Goal: Task Accomplishment & Management: Manage account settings

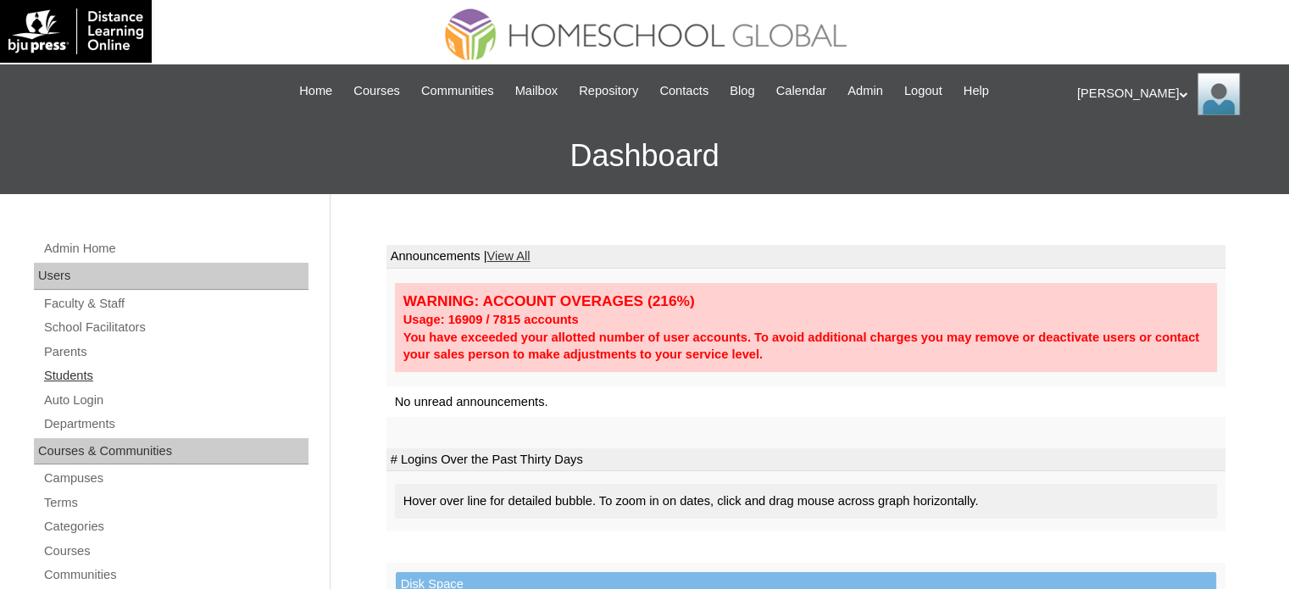
click at [90, 373] on link "Students" at bounding box center [175, 375] width 266 height 21
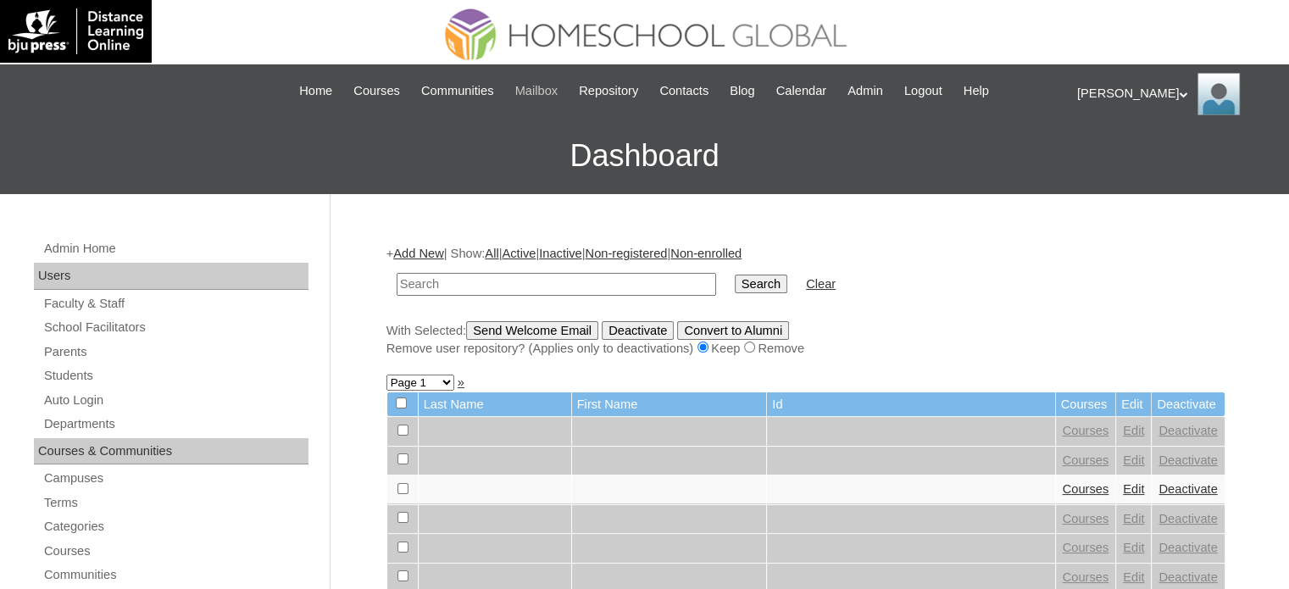
paste input "MHS00237-TECHPH2025"
type input "MHS00237-TECHPH2025"
click at [735, 281] on input "Search" at bounding box center [761, 284] width 53 height 19
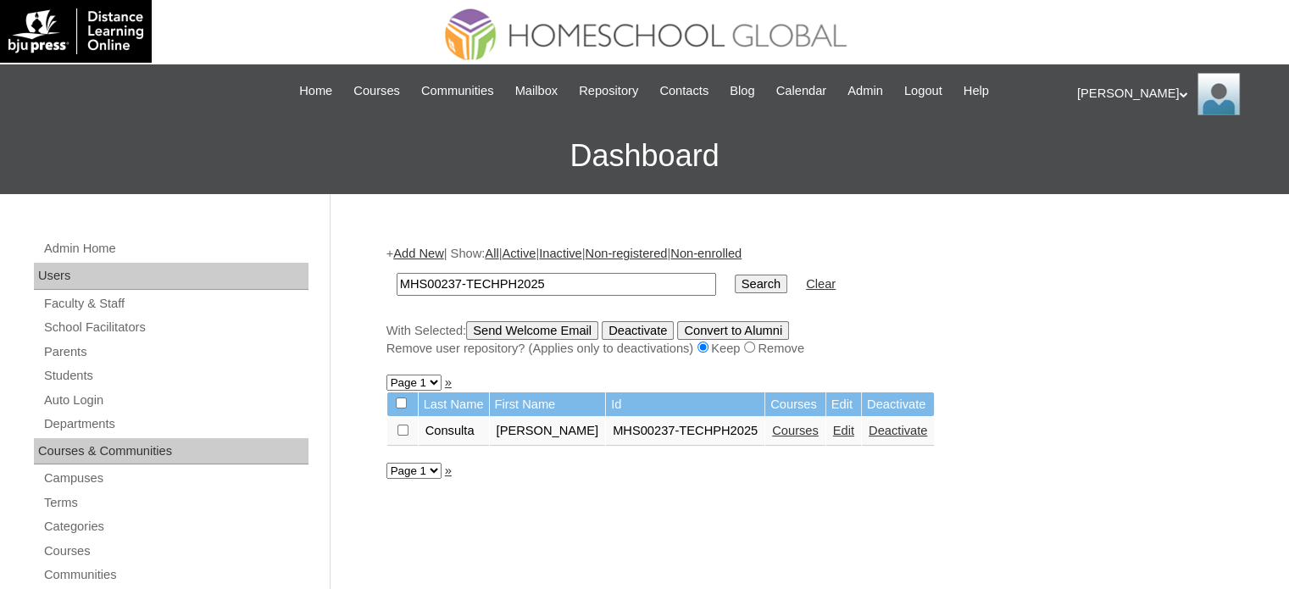
click at [833, 433] on link "Edit" at bounding box center [843, 431] width 21 height 14
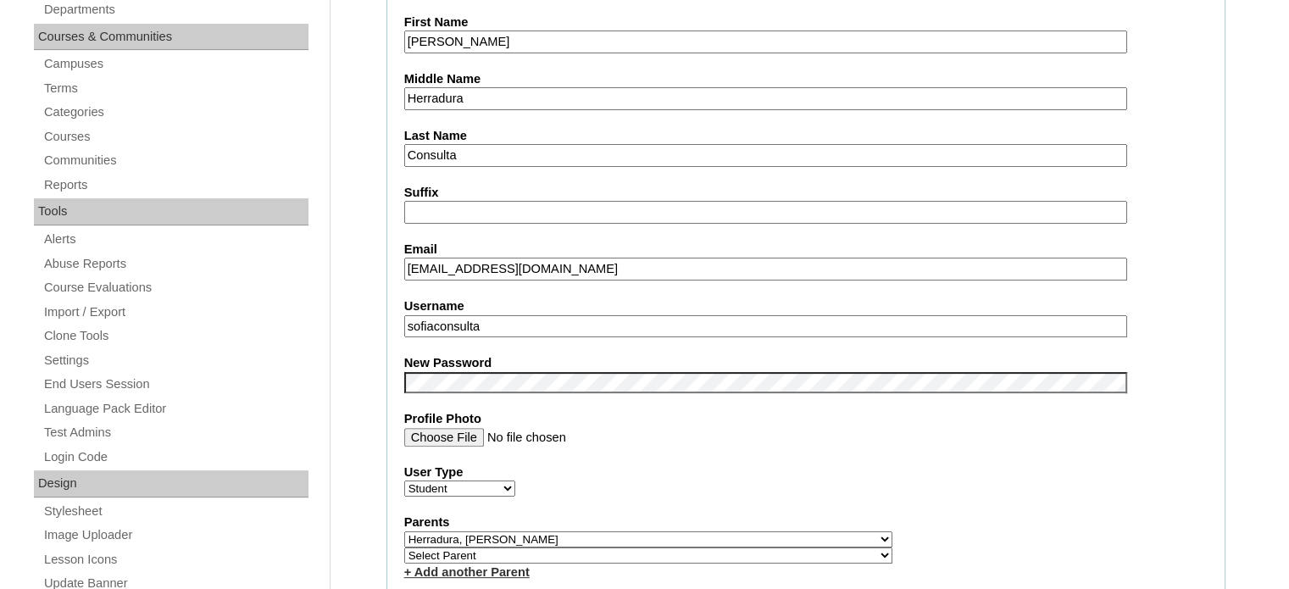
scroll to position [452, 0]
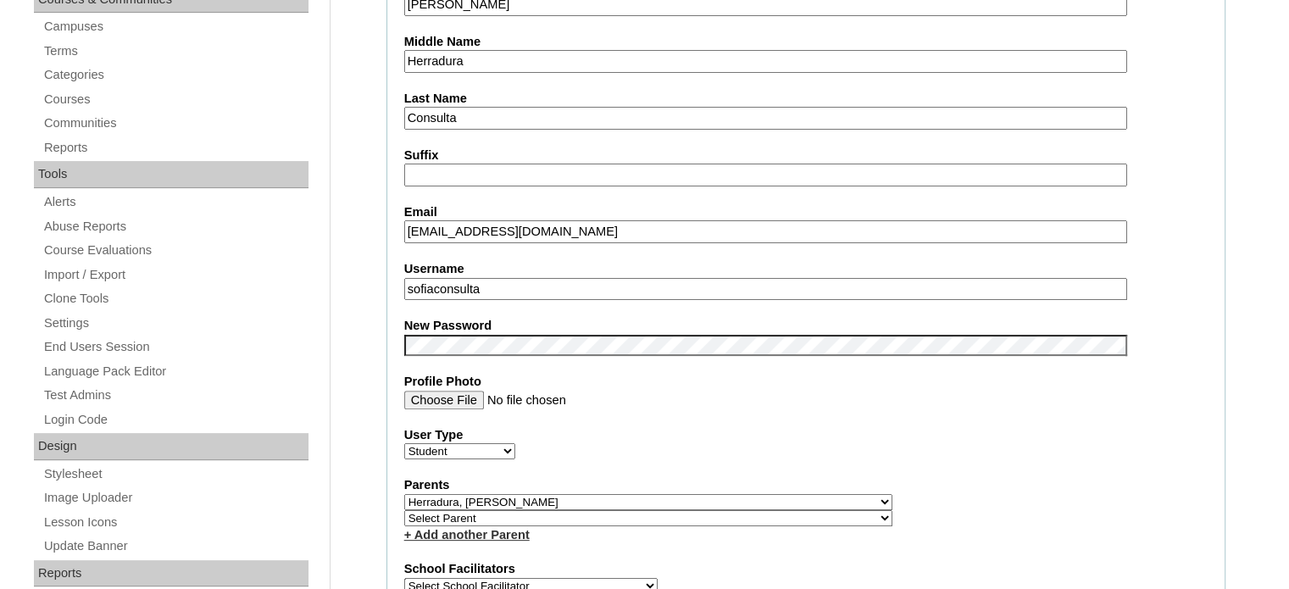
click at [387, 328] on fieldset "Account Information User Id MHS00237-TECHPH2025 Title First Name Sofia Ysabelle…" at bounding box center [805, 514] width 839 height 1373
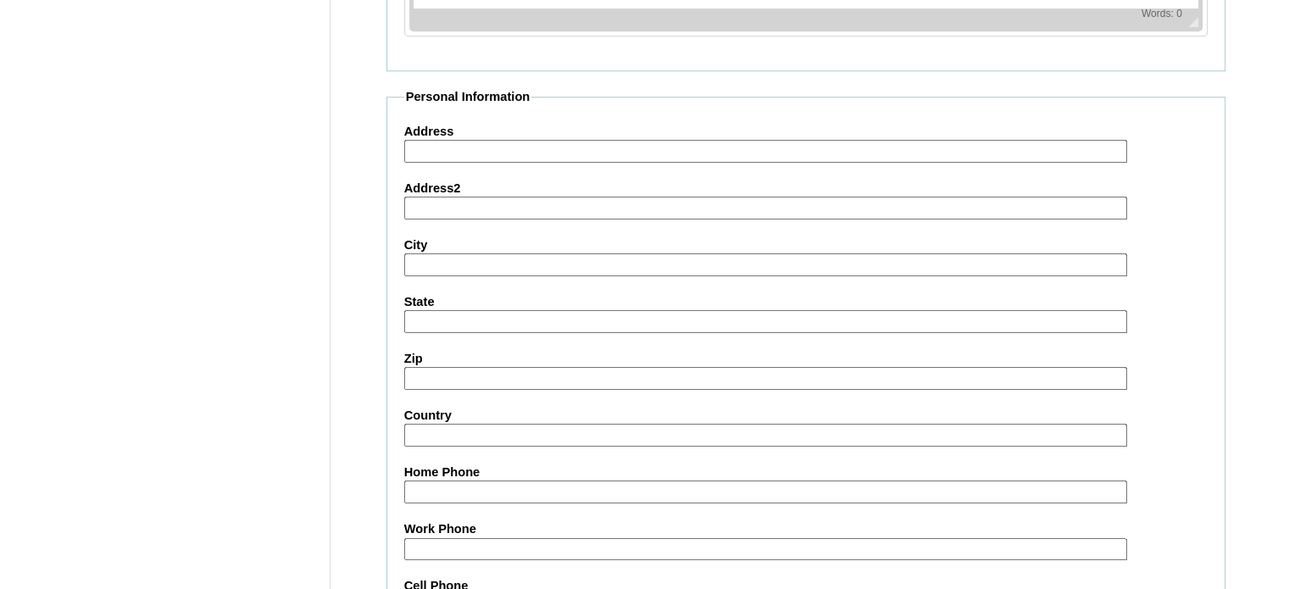
scroll to position [1975, 0]
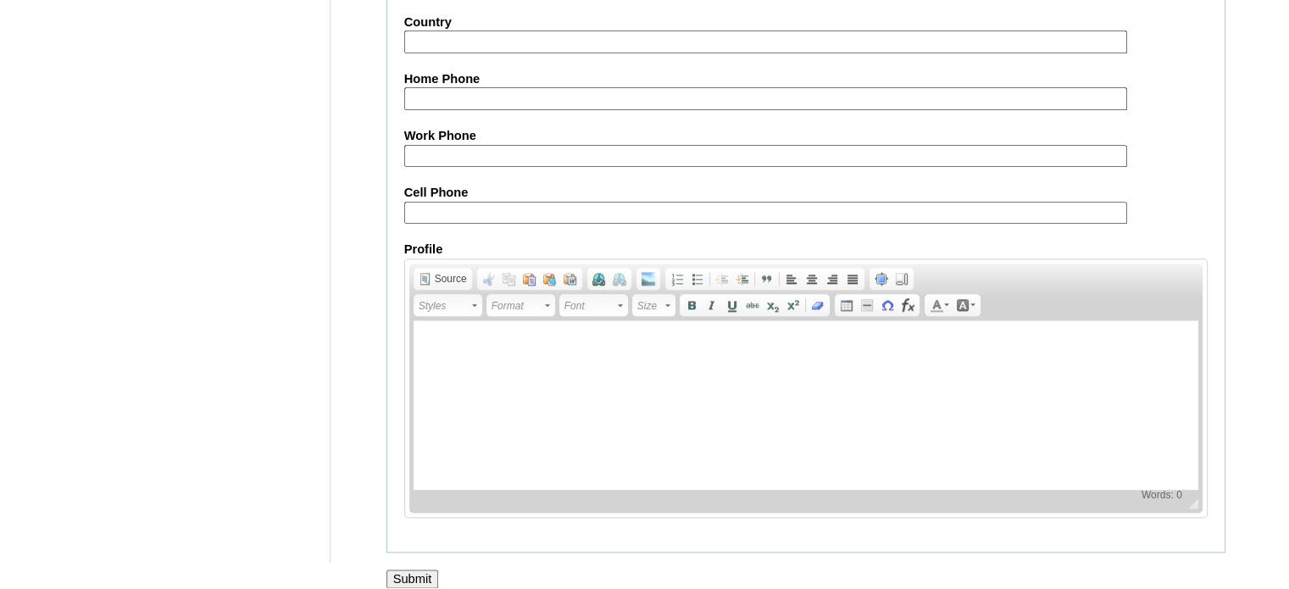
click at [411, 570] on input "Submit" at bounding box center [412, 579] width 53 height 19
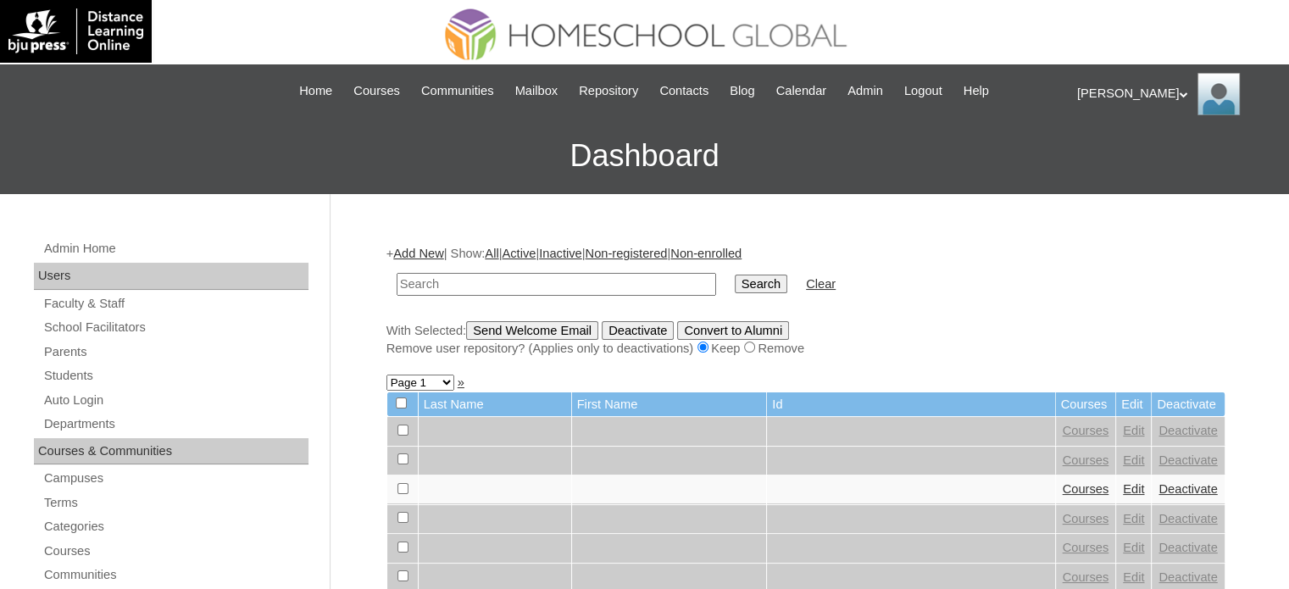
paste input "MHS00237-TECHPH2025"
type input "MHS00237-TECHPH2025"
click at [735, 280] on input "Search" at bounding box center [761, 284] width 53 height 19
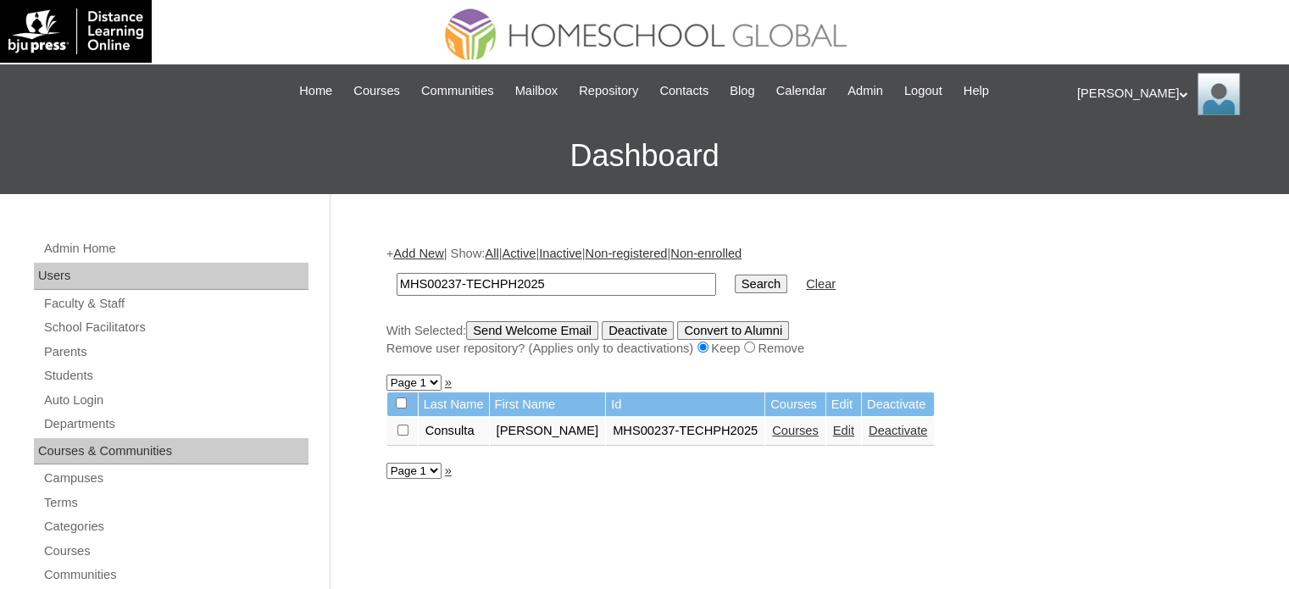
click at [833, 436] on link "Edit" at bounding box center [843, 431] width 21 height 14
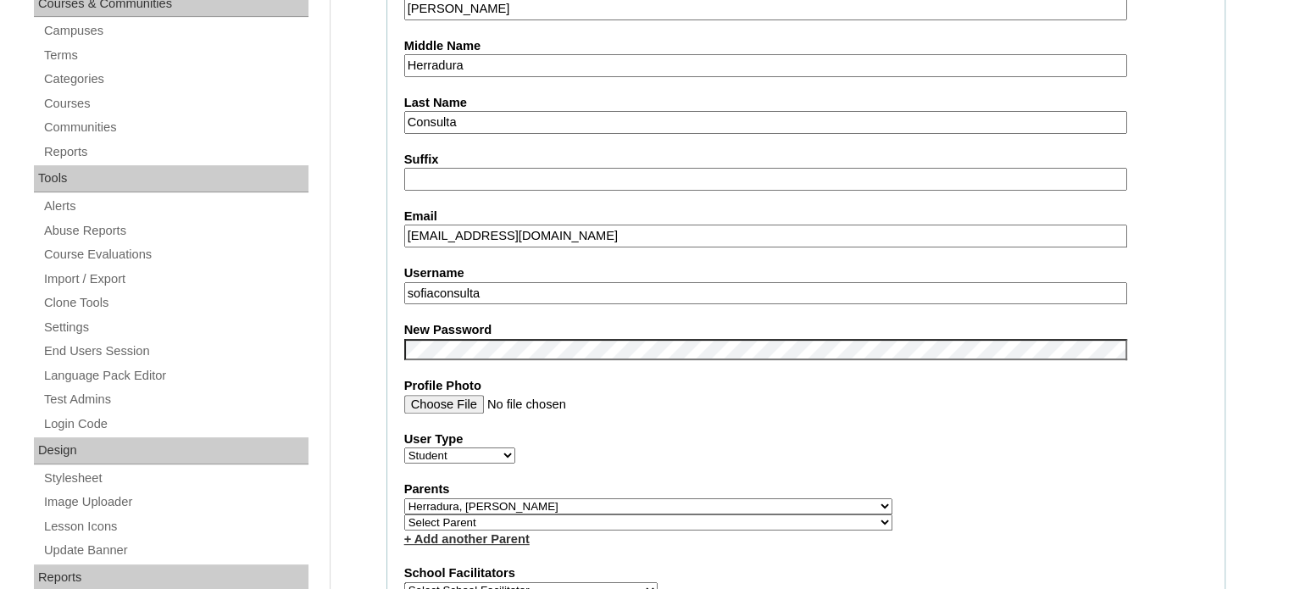
scroll to position [452, 0]
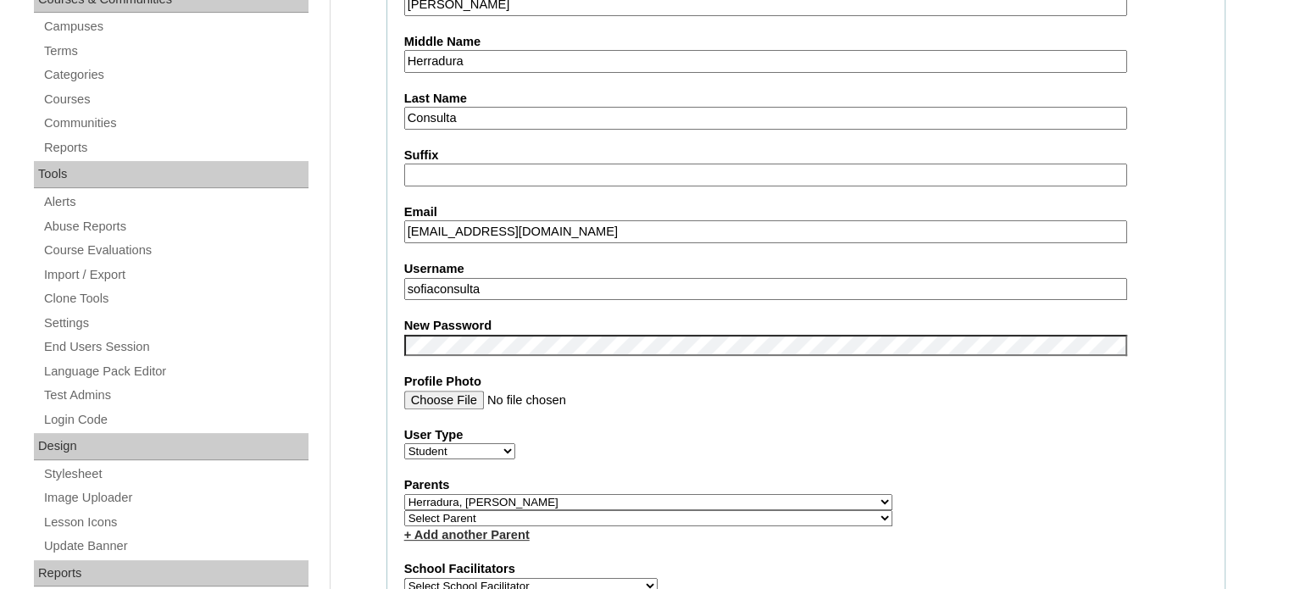
drag, startPoint x: 486, startPoint y: 286, endPoint x: 405, endPoint y: 281, distance: 80.6
click at [405, 281] on input "sofiaconsulta" at bounding box center [765, 289] width 723 height 23
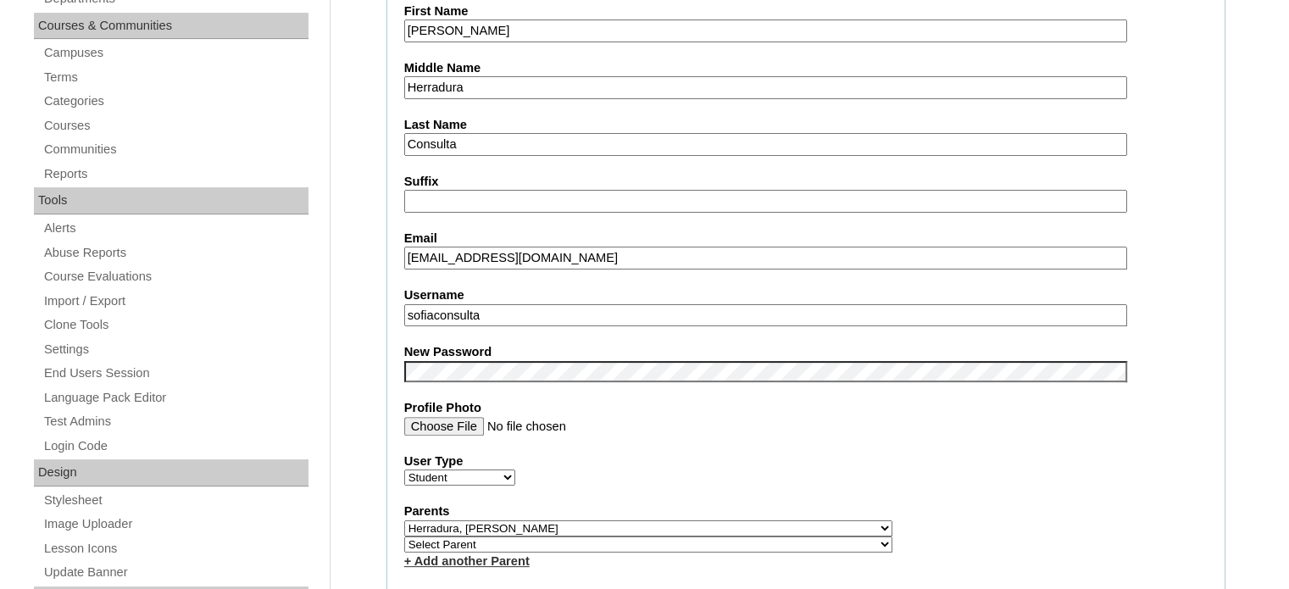
scroll to position [0, 0]
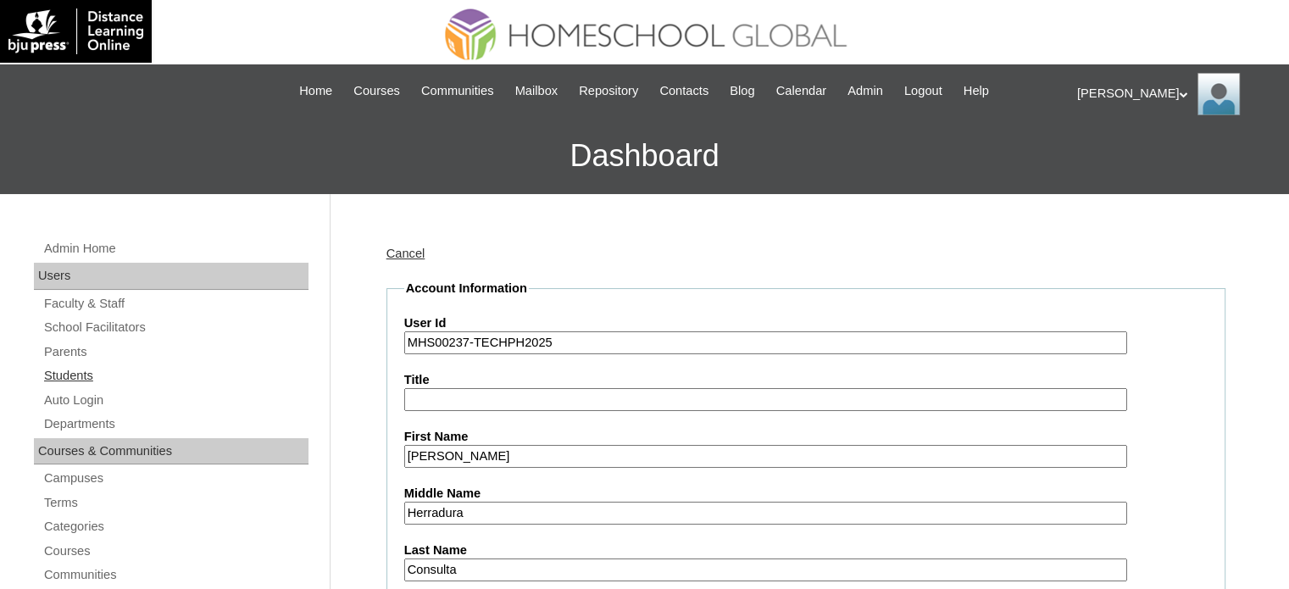
click at [64, 373] on link "Students" at bounding box center [175, 375] width 266 height 21
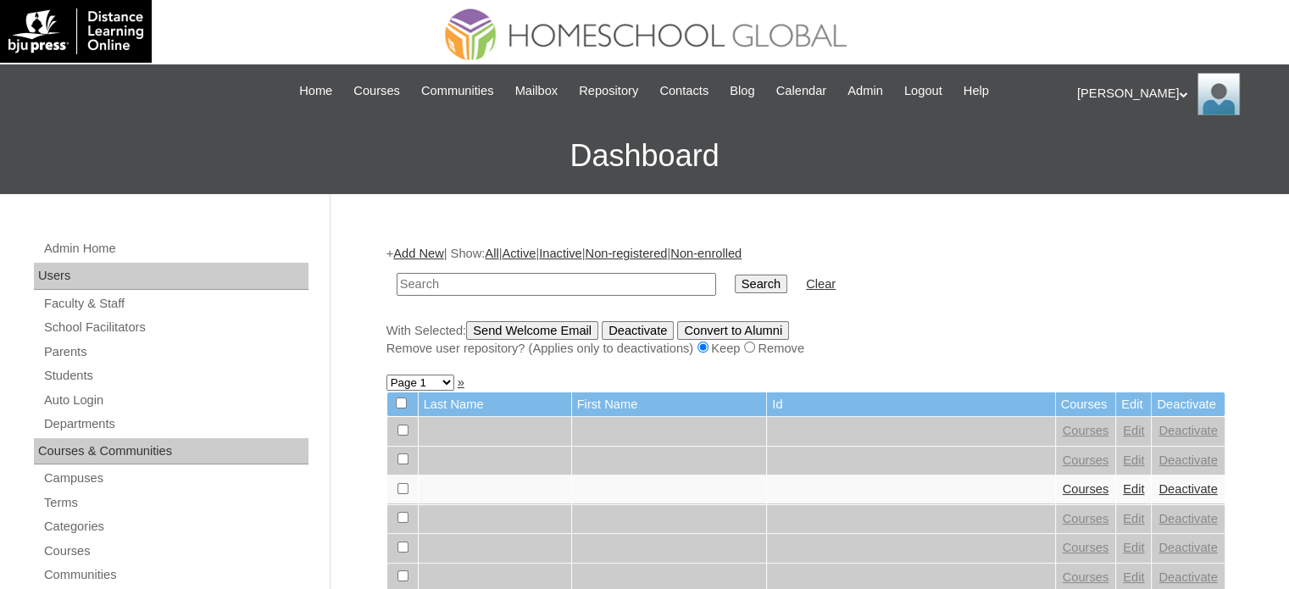
click at [509, 281] on input "text" at bounding box center [557, 284] width 320 height 23
type input "MHS00238-TECHPH2025"
click at [735, 279] on input "Search" at bounding box center [761, 284] width 53 height 19
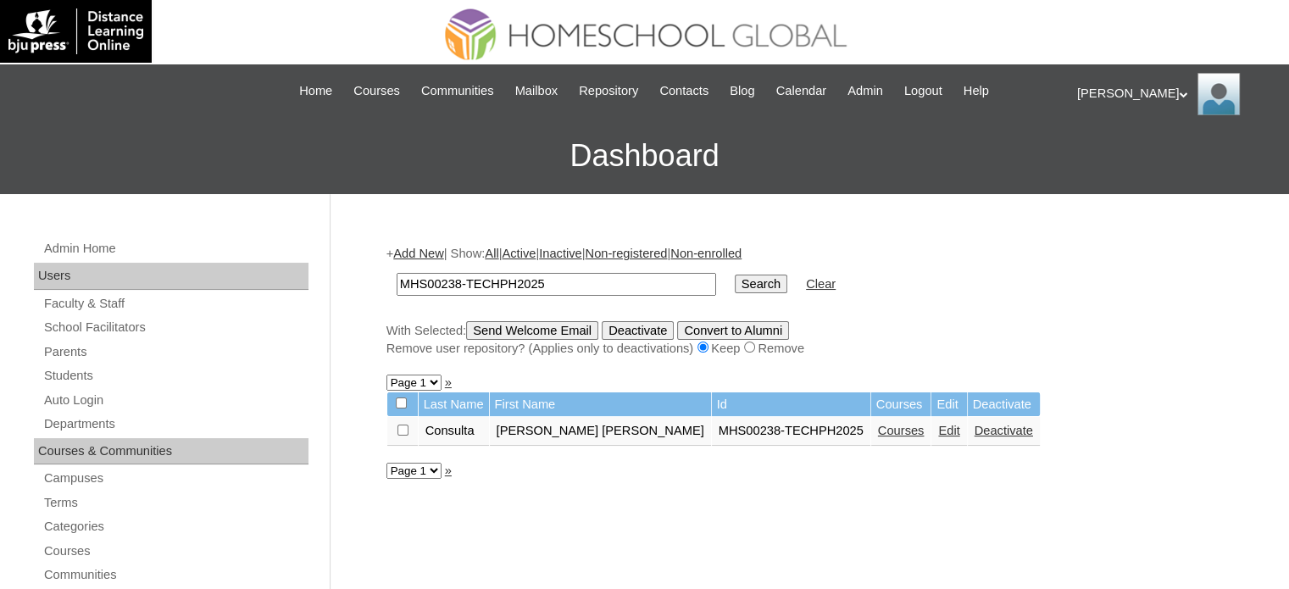
click at [938, 430] on link "Edit" at bounding box center [948, 431] width 21 height 14
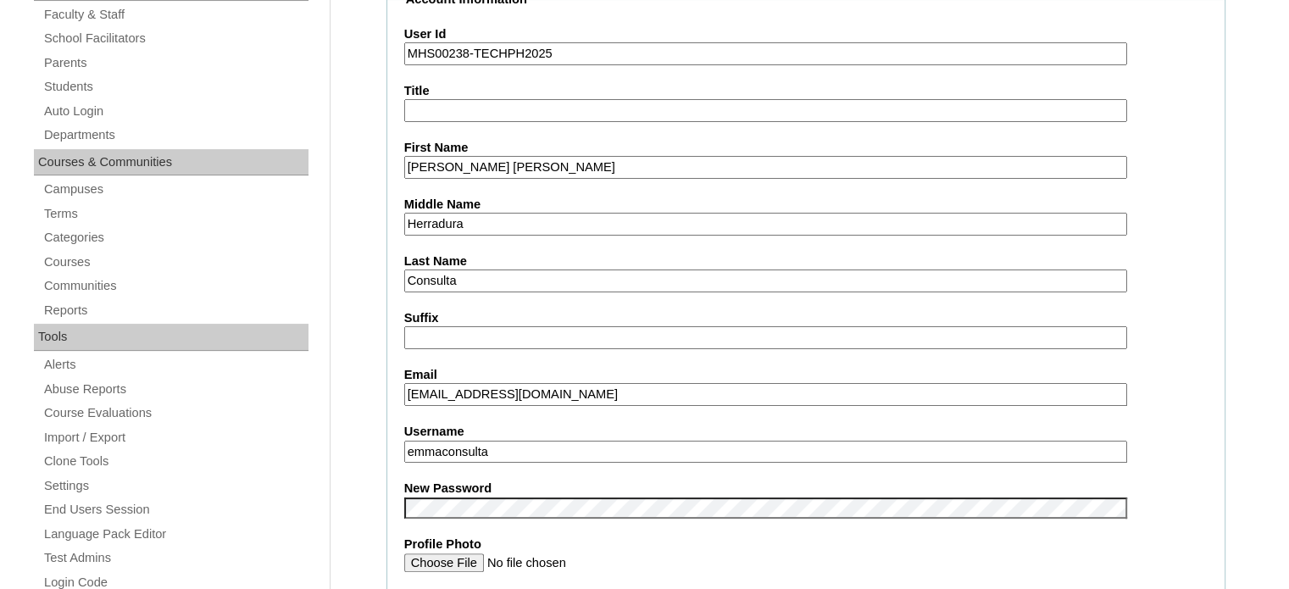
scroll to position [452, 0]
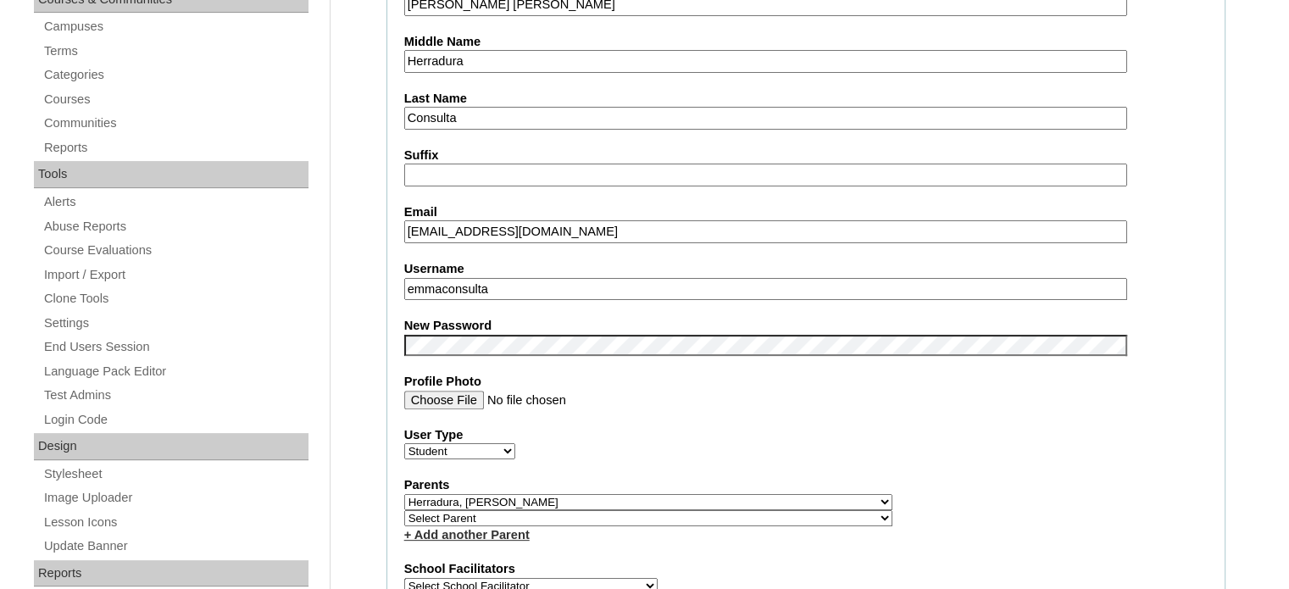
drag, startPoint x: 501, startPoint y: 284, endPoint x: 403, endPoint y: 284, distance: 97.5
click at [404, 284] on input "emmaconsulta" at bounding box center [765, 289] width 723 height 23
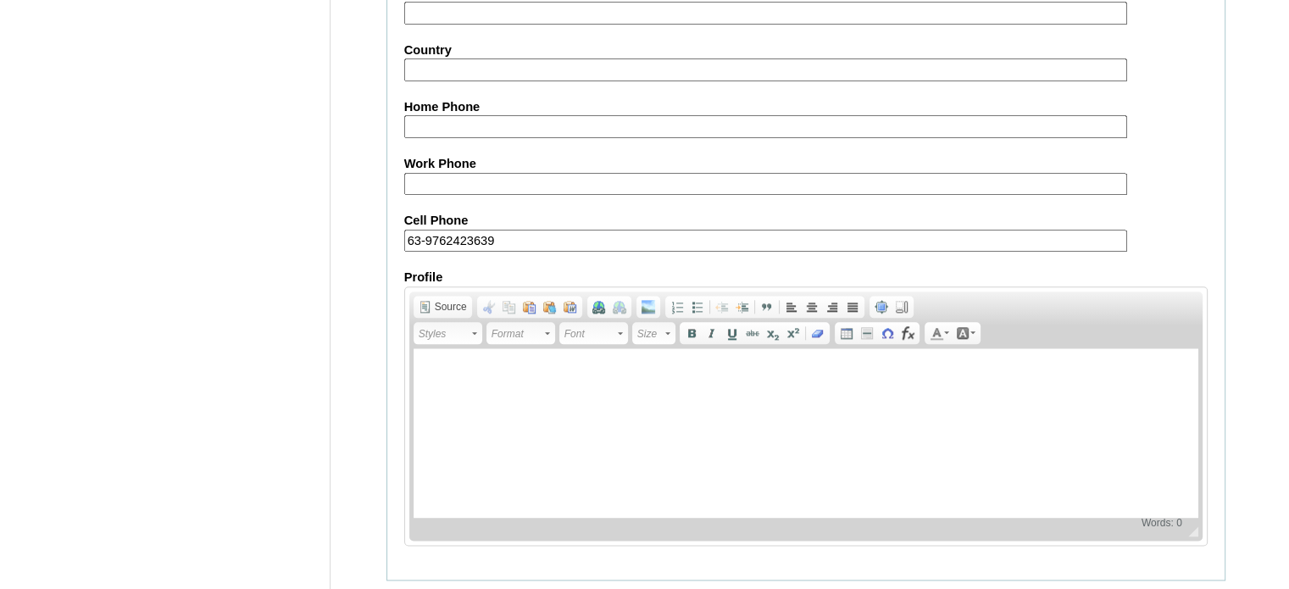
scroll to position [1975, 0]
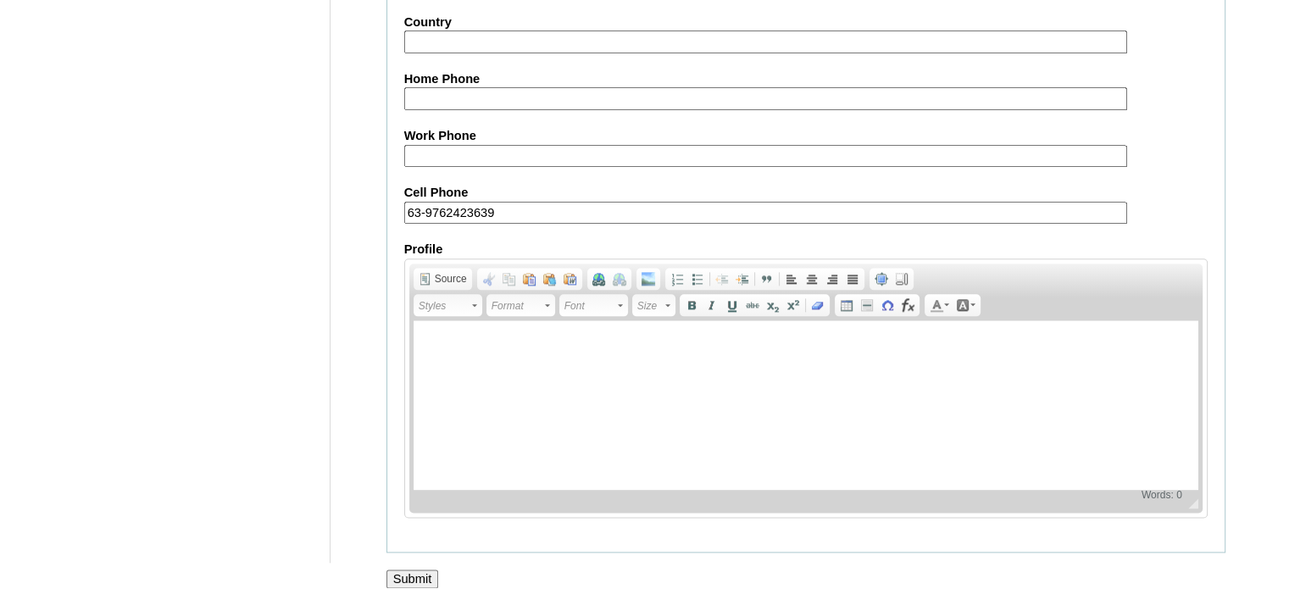
click at [420, 570] on input "Submit" at bounding box center [412, 579] width 53 height 19
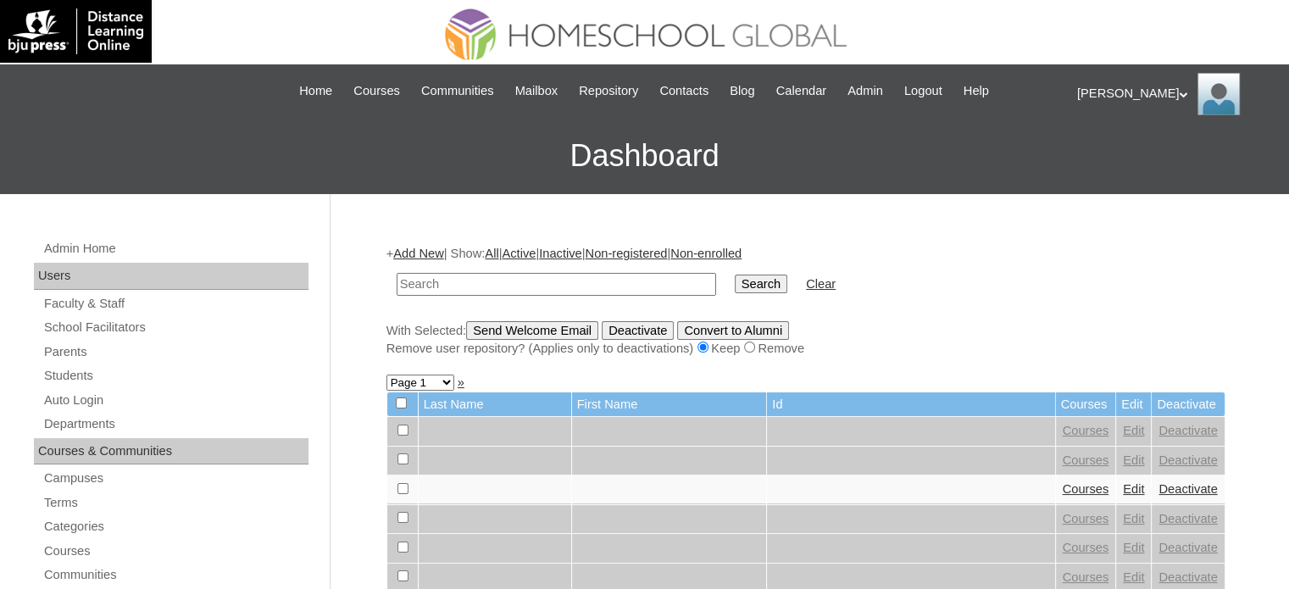
click at [1100, 91] on div "[PERSON_NAME] My Profile My Settings Logout" at bounding box center [1174, 94] width 195 height 42
click at [1098, 162] on span "Logout" at bounding box center [1108, 159] width 34 height 13
